Goal: Check status: Check status

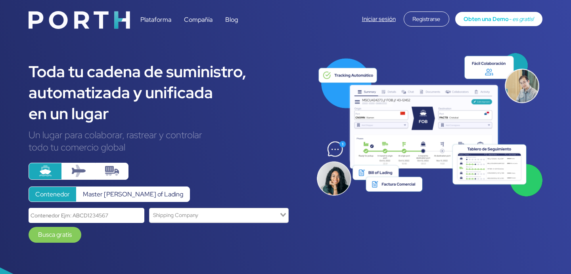
click at [382, 17] on link "Iniciar sesión" at bounding box center [379, 19] width 34 height 8
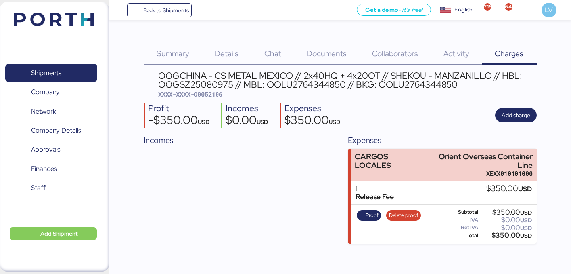
click at [166, 21] on div "Summary 0 Details 0 Chat 0 Documents 0 Collaborators 0 Activity 0 Charges 0 OOG…" at bounding box center [285, 122] width 571 height 244
click at [170, 15] on span "Back to Shipments" at bounding box center [159, 10] width 59 height 14
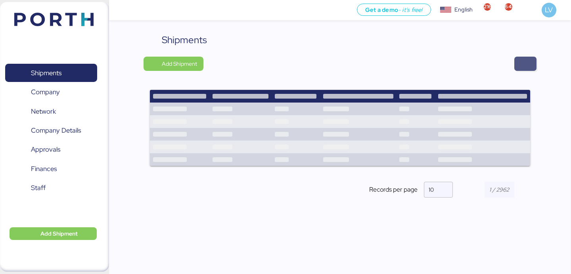
click at [516, 59] on span "button" at bounding box center [525, 64] width 22 height 14
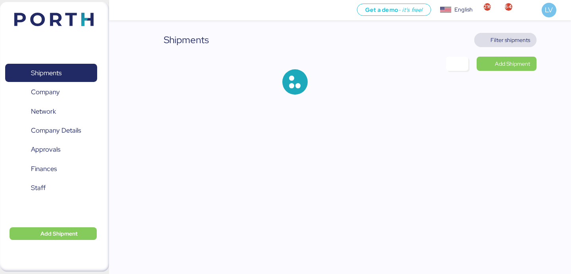
click at [513, 35] on span "Filter shipments" at bounding box center [511, 40] width 40 height 10
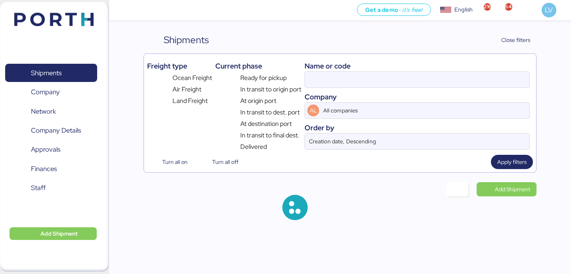
click at [477, 67] on div "Name or code" at bounding box center [417, 66] width 225 height 11
click at [472, 82] on input at bounding box center [417, 80] width 224 height 16
paste input "O0052188"
type input "O0052188"
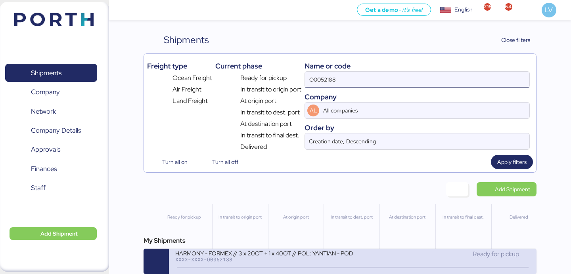
click at [227, 272] on icon at bounding box center [237, 268] width 38 height 9
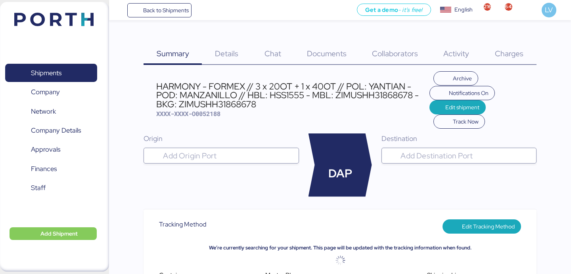
click at [227, 103] on div "HARMONY - FORMEX // 3 x 20OT + 1 x 40OT // POL: YANTIAN - POD: MANZANILLO // HB…" at bounding box center [292, 95] width 273 height 27
copy div "ZIMUSHH31868678"
click at [78, 22] on img at bounding box center [53, 19] width 79 height 13
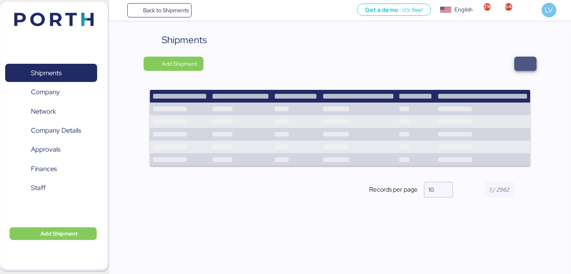
click at [524, 59] on span "button" at bounding box center [526, 63] width 10 height 11
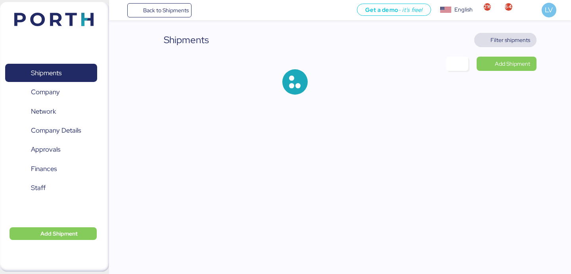
click at [512, 47] on span "Filter shipments" at bounding box center [505, 40] width 62 height 14
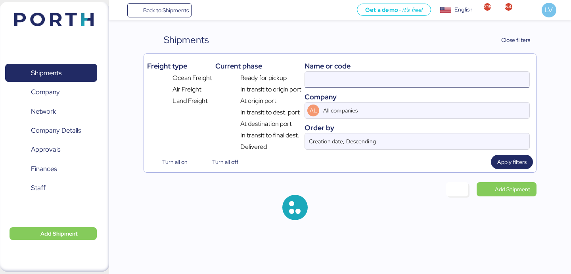
click at [471, 84] on input at bounding box center [417, 80] width 224 height 16
paste input "OOLU2764344850"
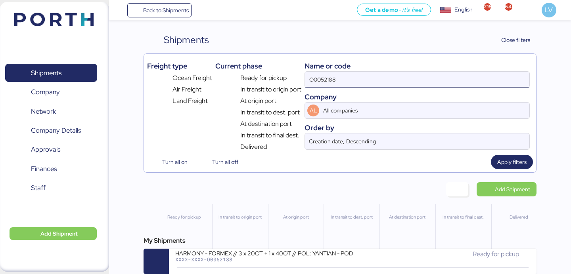
type input "O0052188"
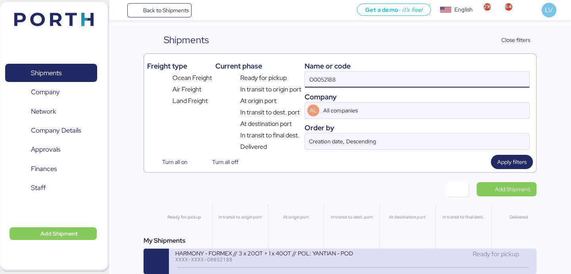
click at [243, 264] on div "HARMONY - FORMEX // 3 x 20OT + 1 x 40OT // POL: YANTIAN - POD: MANZANILLO // HB…" at bounding box center [263, 258] width 177 height 17
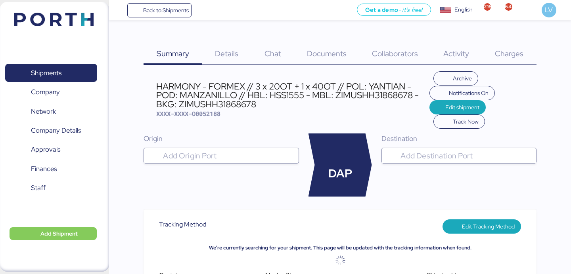
click at [182, 2] on div "Back to Shipments Get a demo - it’s free! Get a demo English Inglés English 216…" at bounding box center [340, 10] width 462 height 20
click at [182, 3] on span "Back to Shipments" at bounding box center [159, 10] width 59 height 14
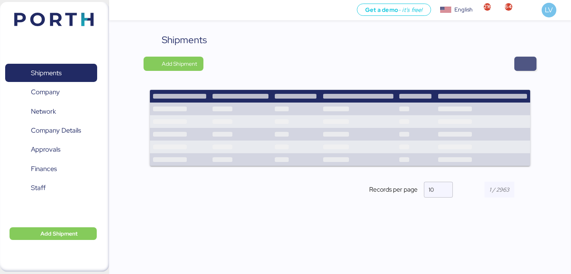
click at [524, 61] on span "button" at bounding box center [526, 63] width 10 height 11
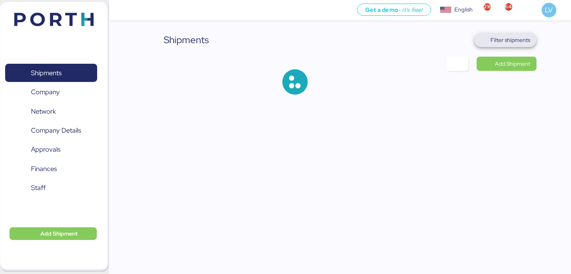
click at [504, 41] on span "Filter shipments" at bounding box center [511, 40] width 40 height 10
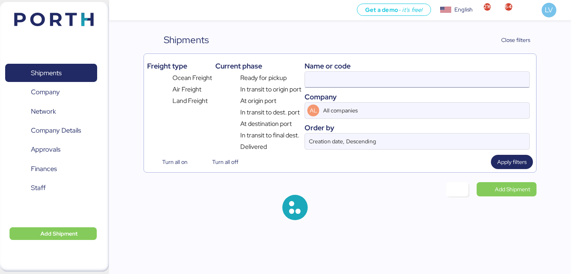
click at [451, 86] on input at bounding box center [417, 80] width 224 height 16
paste input "OOLU2764344850"
type input "OOLU2764344850"
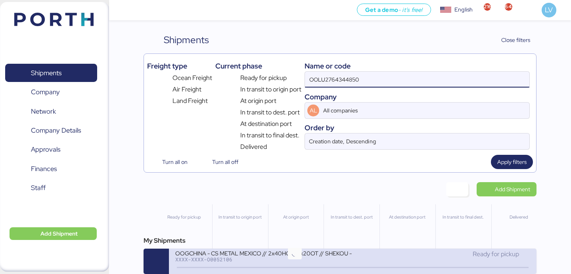
click at [297, 262] on div "XXXX-XXXX-O0052106" at bounding box center [263, 260] width 177 height 6
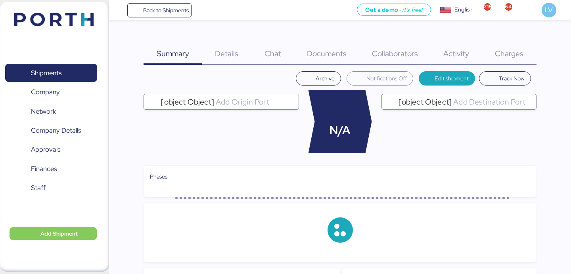
click at [509, 46] on div "Charges 0" at bounding box center [509, 49] width 54 height 32
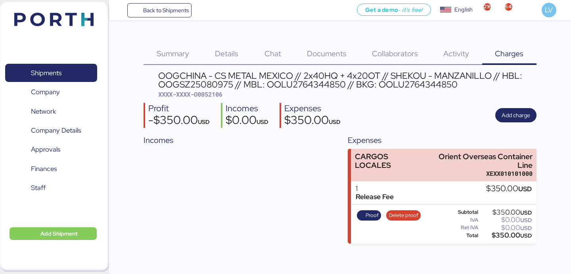
click at [367, 209] on div "Proof Delete proof" at bounding box center [388, 224] width 69 height 33
click at [369, 219] on span "Proof" at bounding box center [372, 215] width 13 height 9
click at [140, 10] on span "Back to Shipments" at bounding box center [159, 10] width 59 height 14
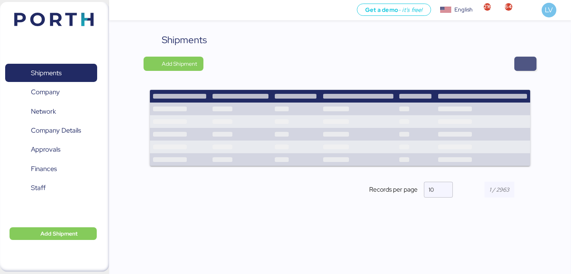
click at [530, 69] on span "button" at bounding box center [525, 64] width 22 height 14
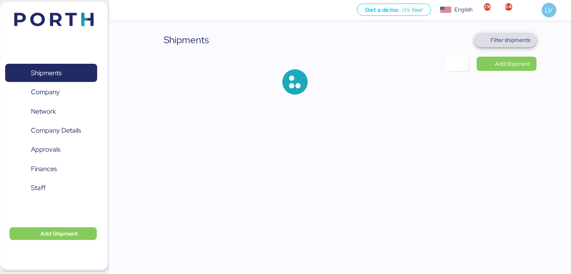
click at [522, 39] on span "Filter shipments" at bounding box center [511, 40] width 40 height 10
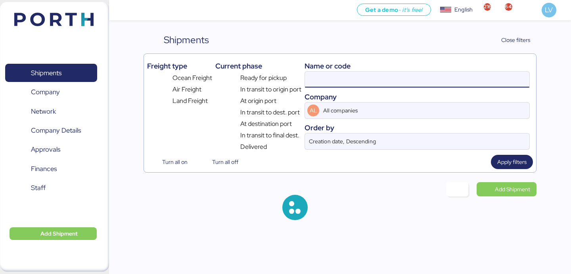
click at [494, 72] on input at bounding box center [417, 80] width 224 height 16
paste input "O0051938 -GP"
type input "O0051938"
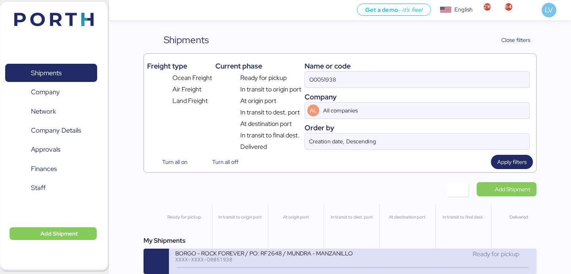
click at [260, 253] on div "BORGO - ROCK FOREVER / PO: RF2648 / MUNDRA - MANZANILLO / 1x20 / TARJUL" at bounding box center [263, 253] width 177 height 7
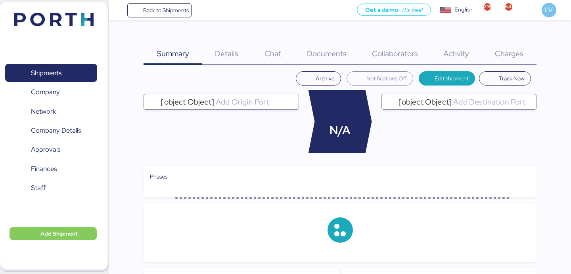
click at [531, 47] on div "Charges 0" at bounding box center [509, 49] width 54 height 32
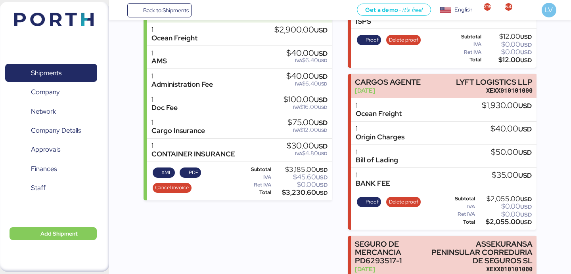
scroll to position [146, 0]
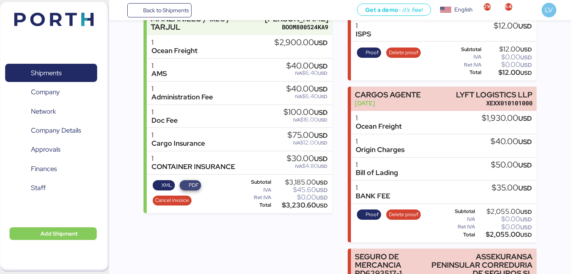
click at [193, 190] on span "PDF" at bounding box center [194, 185] width 10 height 9
click at [165, 190] on span "XML" at bounding box center [166, 185] width 11 height 9
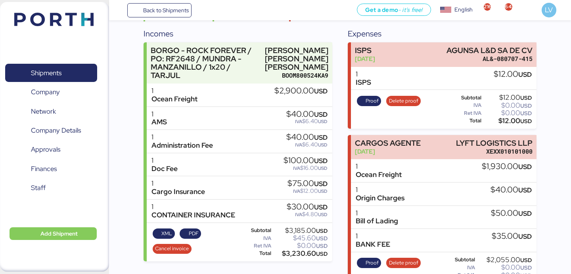
scroll to position [83, 0]
